Goal: Task Accomplishment & Management: Manage account settings

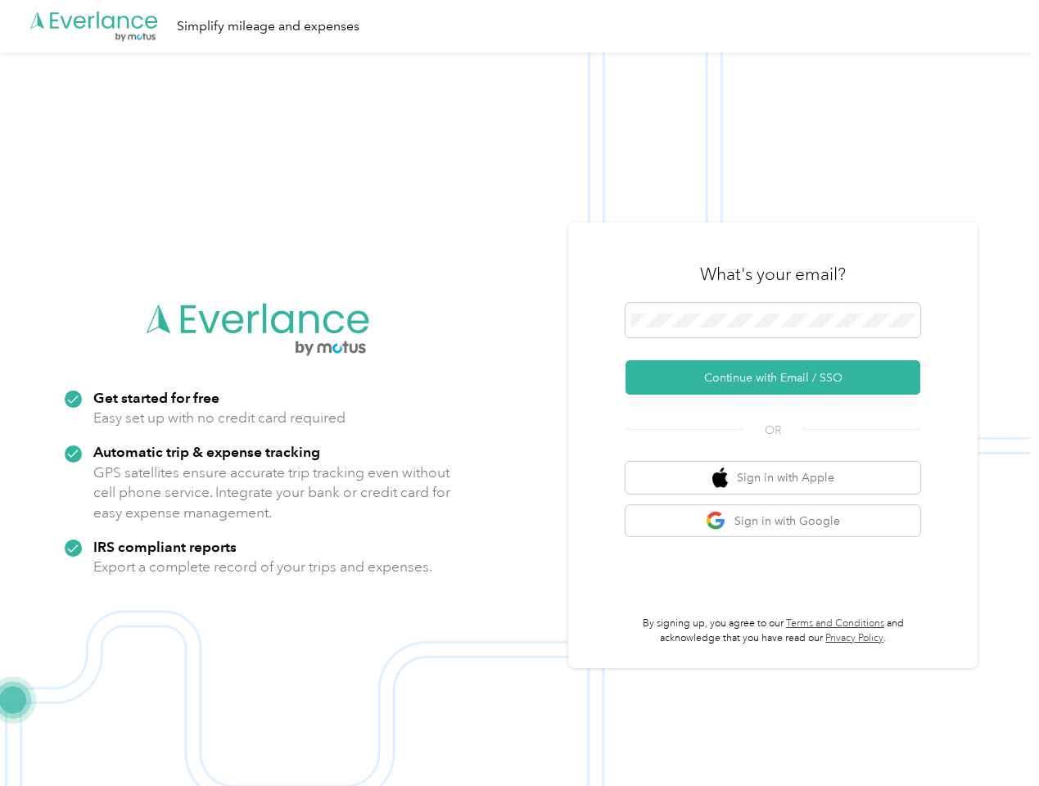
click at [519, 393] on img at bounding box center [515, 445] width 1031 height 786
click at [519, 26] on div ".cls-1 { fill: #00adee; } .cls-2 { fill: #fff; } .cls-3 { fill: #707372; } .cls…" at bounding box center [515, 26] width 1031 height 52
click at [779, 377] on button "Continue with Email / SSO" at bounding box center [772, 377] width 295 height 34
click at [779, 477] on button "Sign in with Apple" at bounding box center [772, 478] width 295 height 32
click at [779, 521] on button "Sign in with Google" at bounding box center [772, 521] width 295 height 32
